Goal: Download file/media

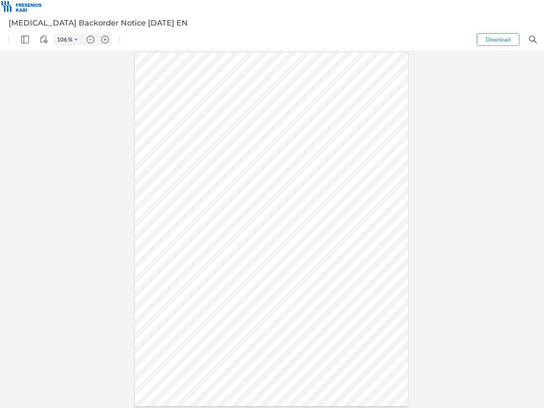
click at [25, 39] on img "Panel" at bounding box center [25, 40] width 8 height 8
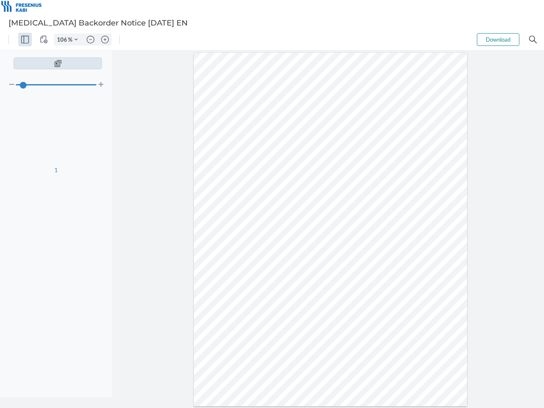
click at [44, 39] on img "View Controls" at bounding box center [44, 40] width 8 height 8
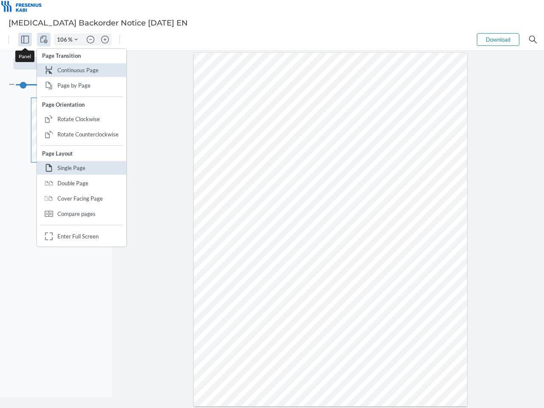
click at [63, 39] on input "106" at bounding box center [61, 40] width 14 height 8
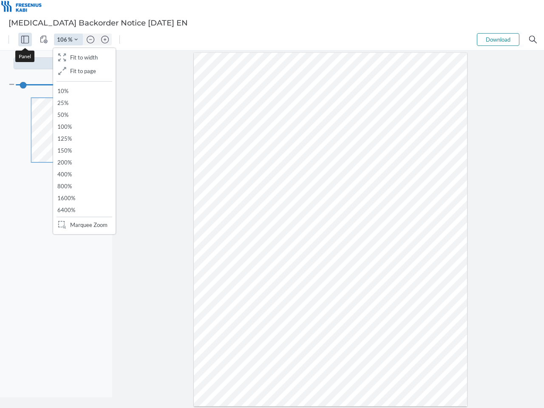
click at [76, 39] on img "Zoom Controls" at bounding box center [75, 39] width 3 height 3
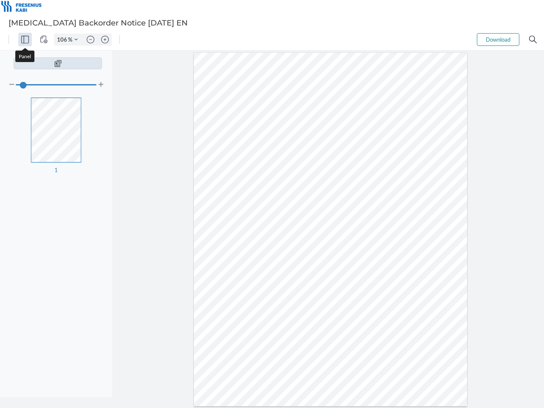
click at [90, 39] on img "Zoom out" at bounding box center [91, 40] width 8 height 8
click at [105, 39] on img "Zoom in" at bounding box center [105, 40] width 8 height 8
type input "106"
click at [498, 39] on button "Download" at bounding box center [497, 39] width 42 height 13
click at [532, 39] on img "Search" at bounding box center [533, 40] width 8 height 8
